Goal: Information Seeking & Learning: Check status

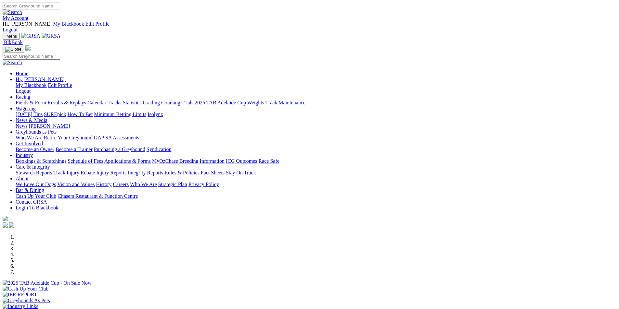
scroll to position [162, 0]
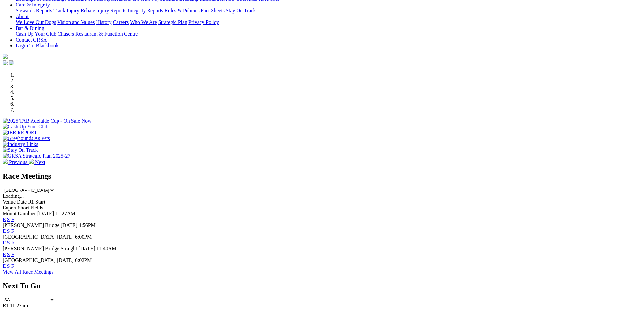
click at [14, 252] on link "F" at bounding box center [12, 255] width 3 height 6
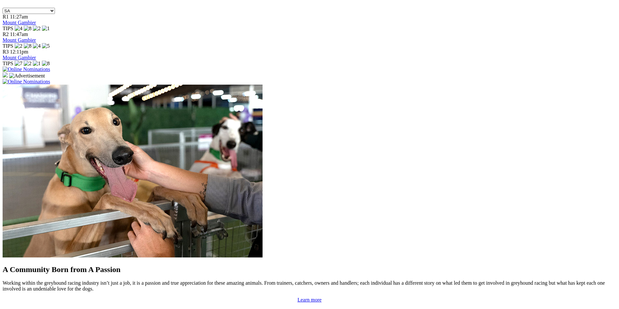
scroll to position [455, 0]
